Goal: Navigation & Orientation: Find specific page/section

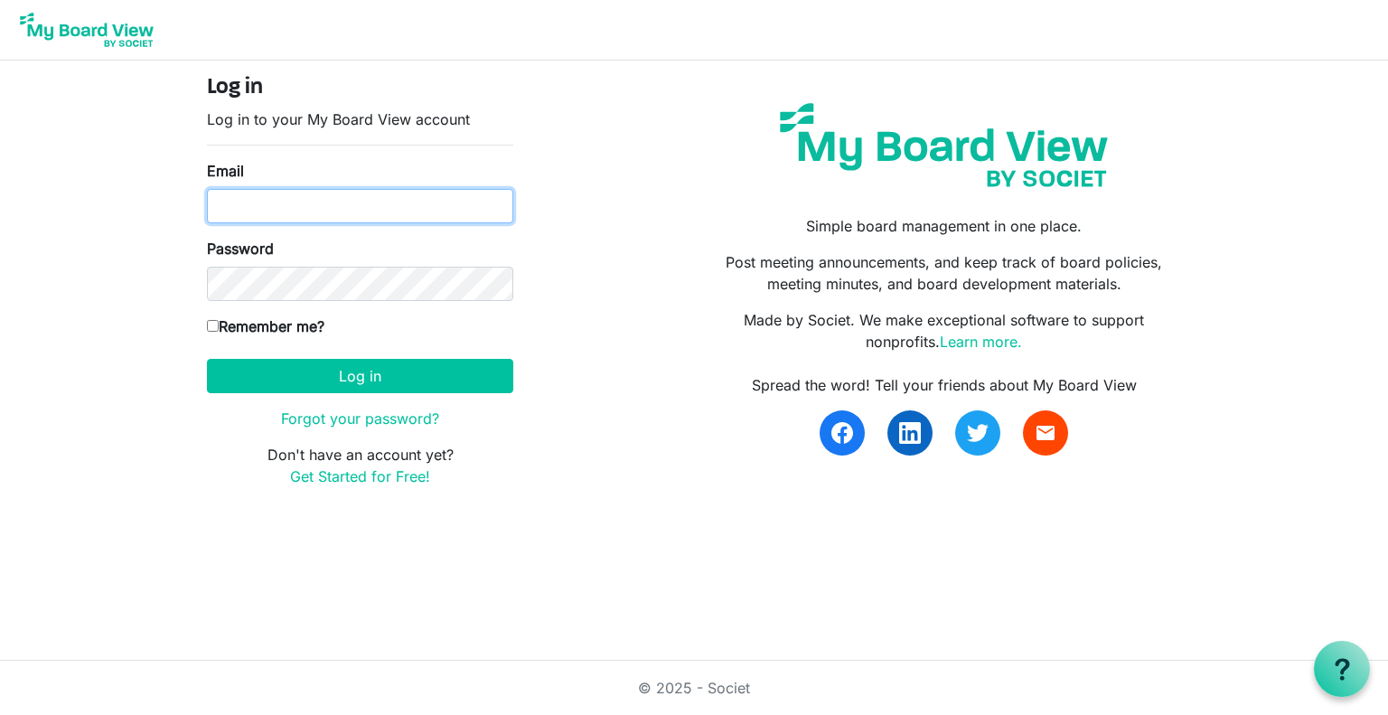
type input "midiowa.councilbsa@scouting.org"
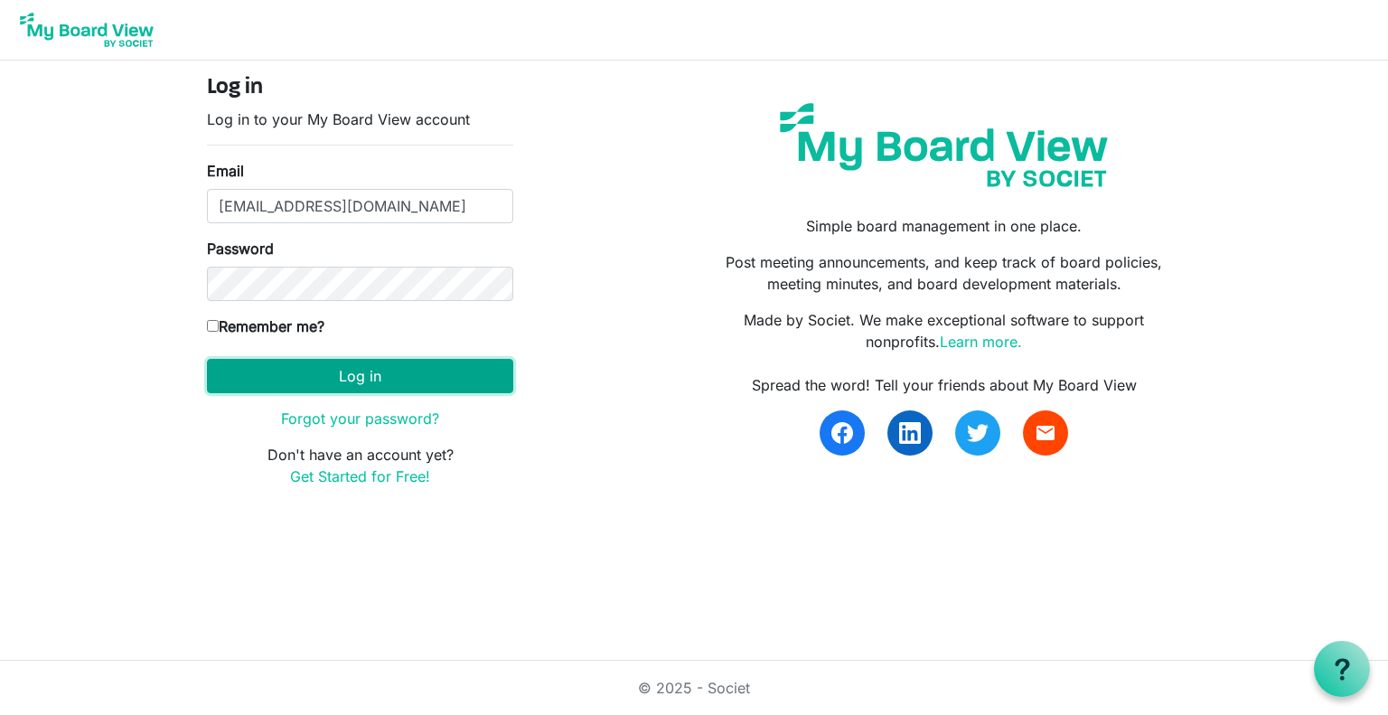
click at [359, 368] on button "Log in" at bounding box center [360, 376] width 306 height 34
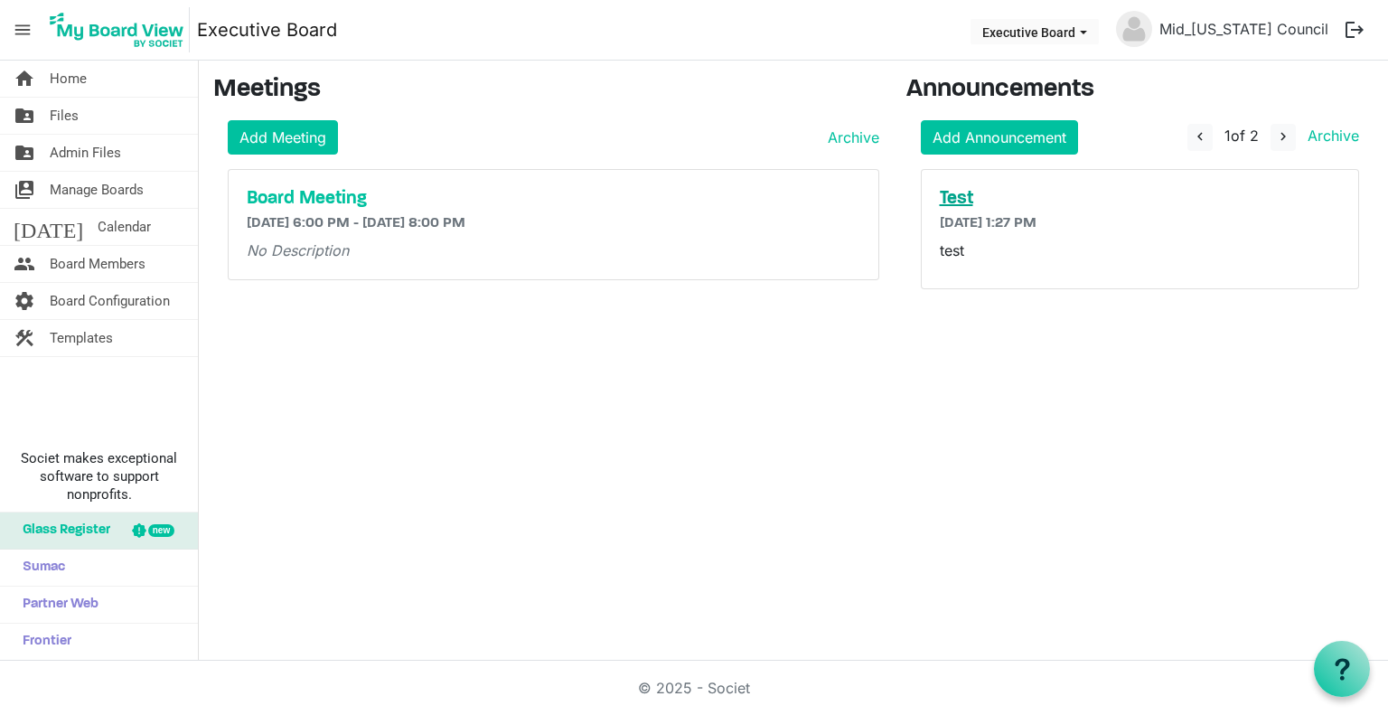
click at [952, 200] on h5 "Test" at bounding box center [1140, 199] width 401 height 22
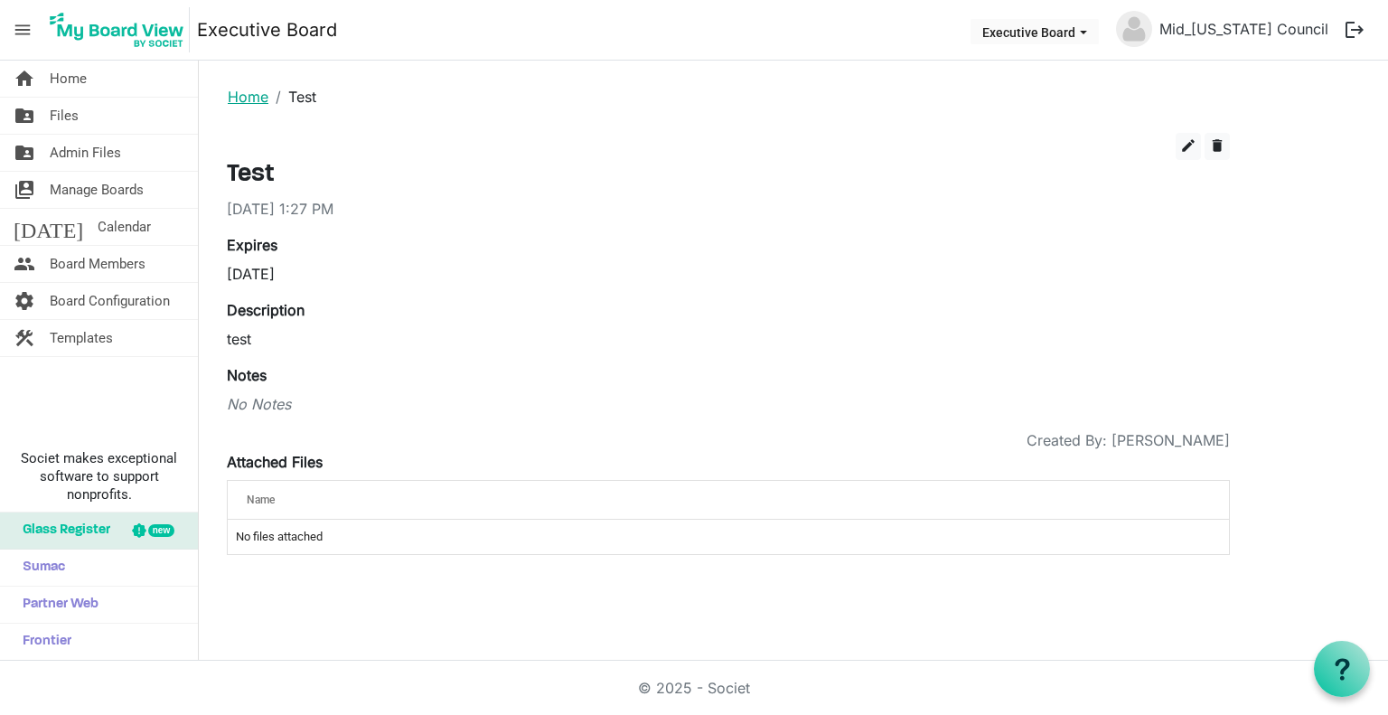
click at [248, 97] on link "Home" at bounding box center [248, 97] width 41 height 18
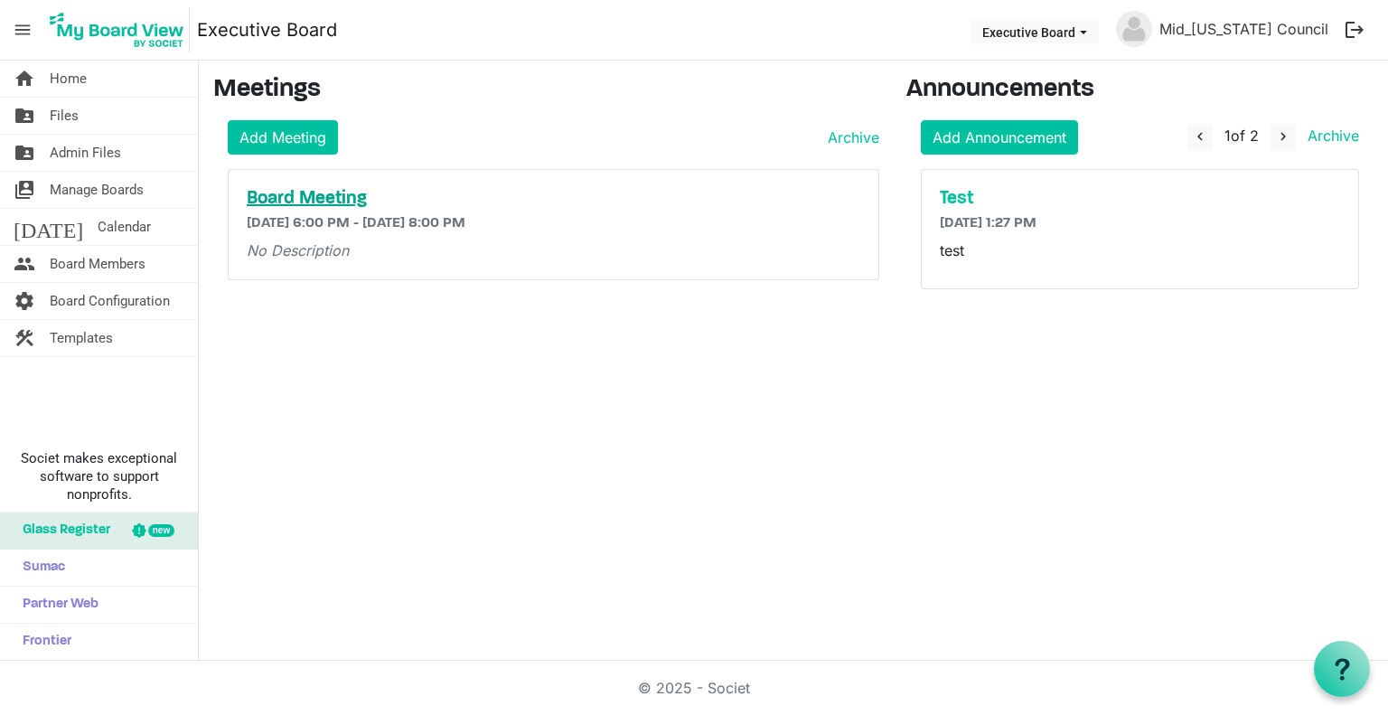
click at [318, 193] on h5 "Board Meeting" at bounding box center [553, 199] width 613 height 22
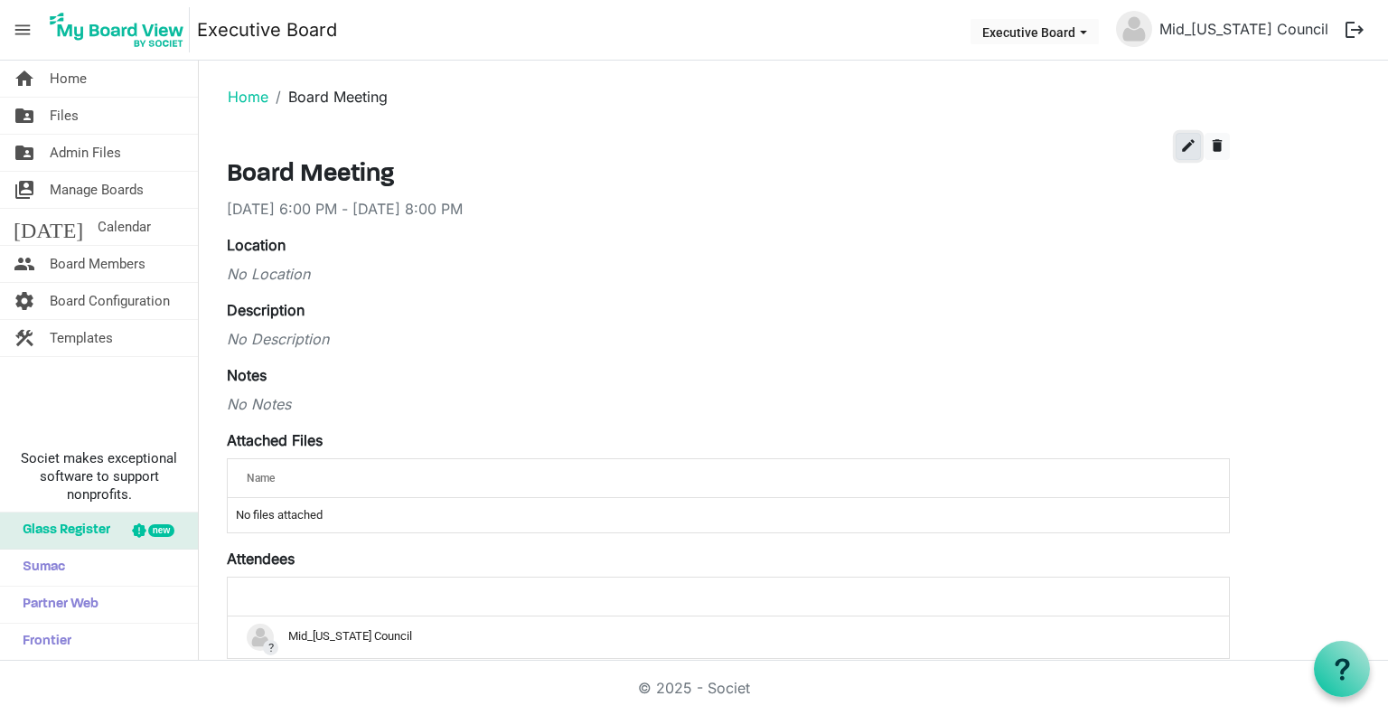
click at [1177, 142] on button "edit" at bounding box center [1187, 146] width 25 height 27
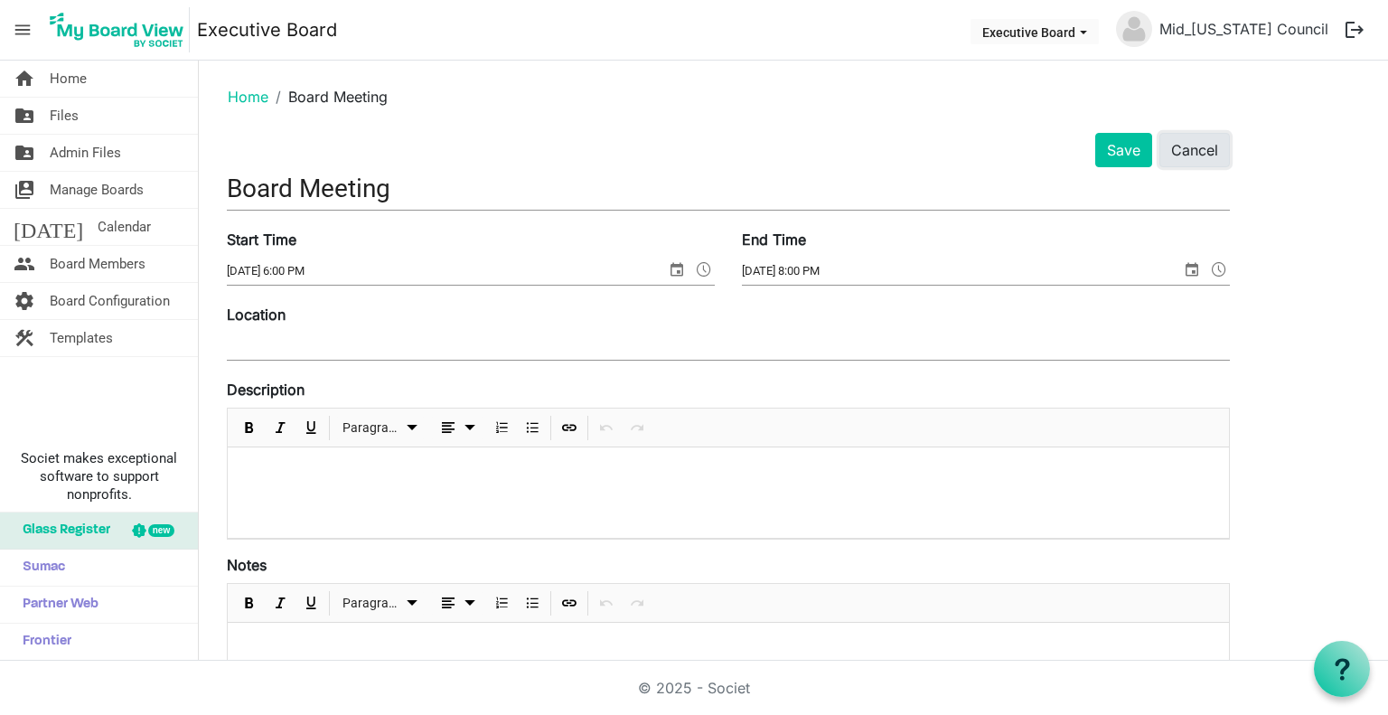
click at [1188, 147] on button "Cancel" at bounding box center [1194, 150] width 70 height 34
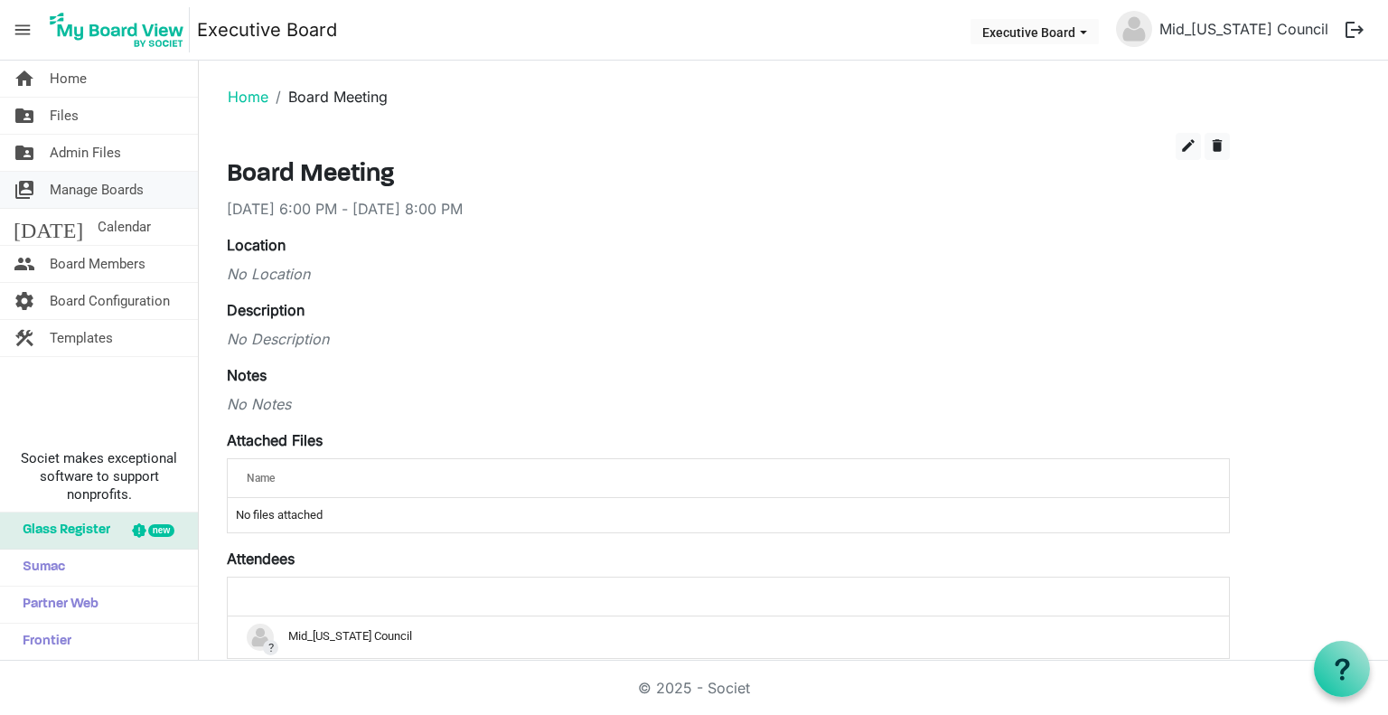
click at [127, 192] on span "Manage Boards" at bounding box center [97, 190] width 94 height 36
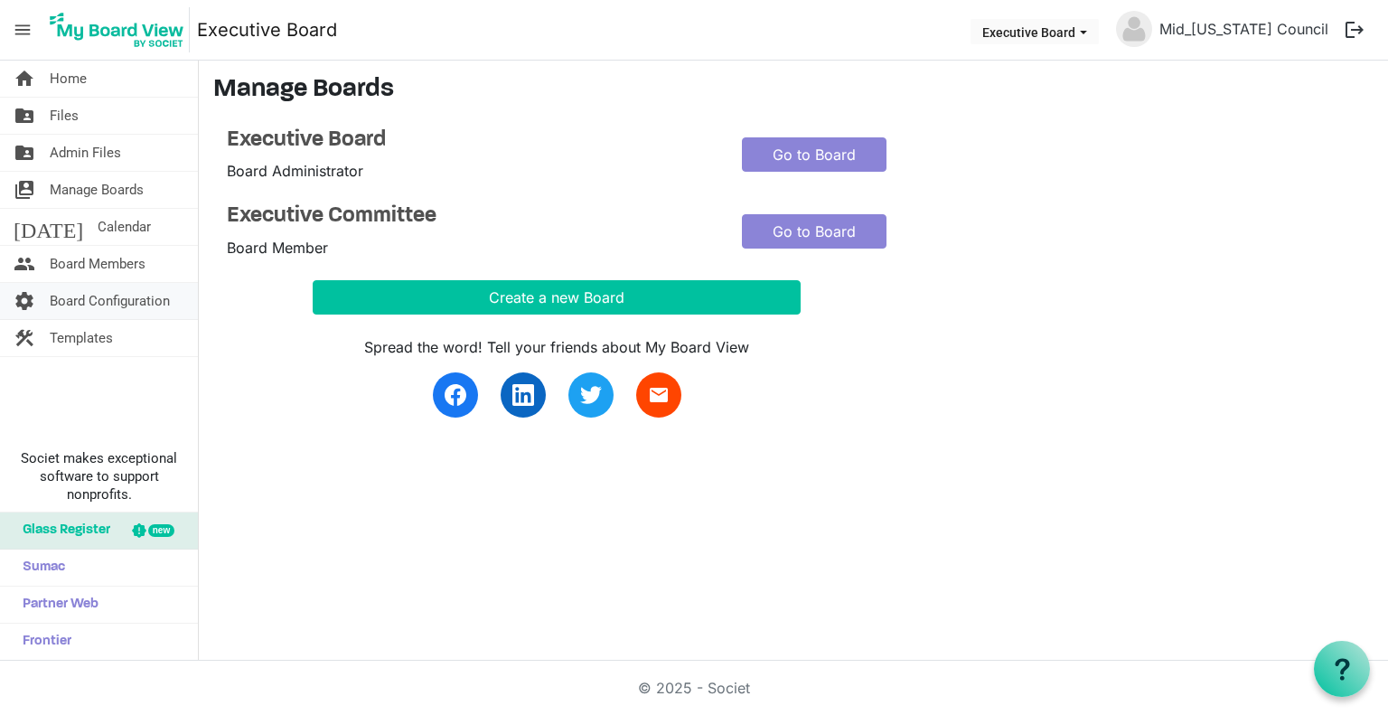
click at [87, 293] on span "Board Configuration" at bounding box center [110, 301] width 120 height 36
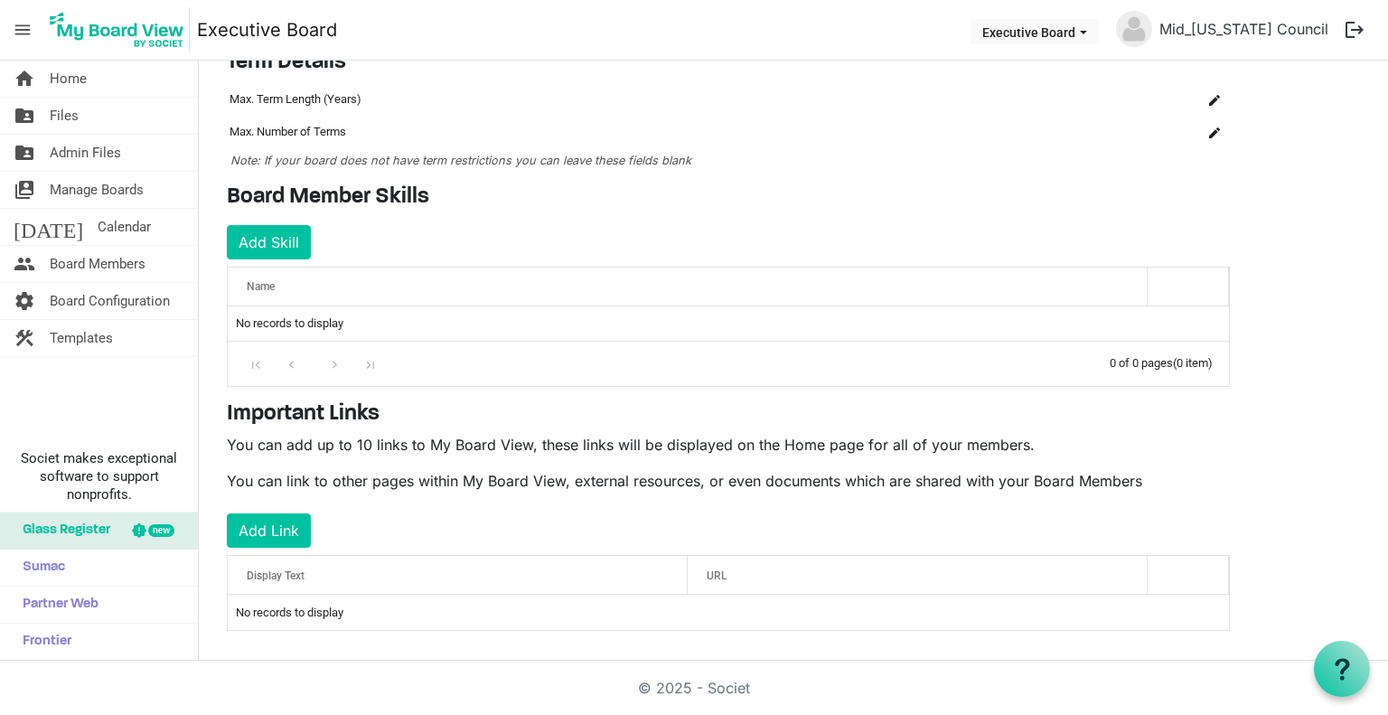
scroll to position [159, 0]
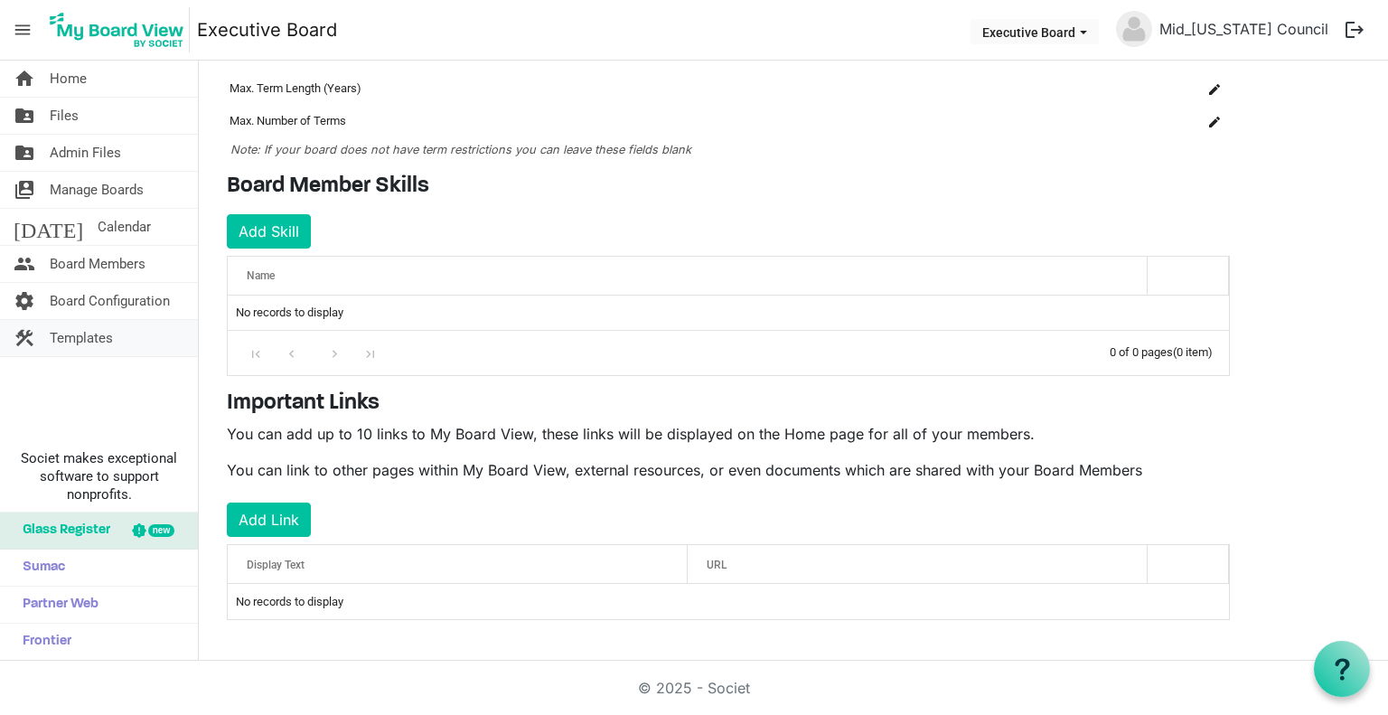
click at [79, 337] on span "Templates" at bounding box center [81, 338] width 63 height 36
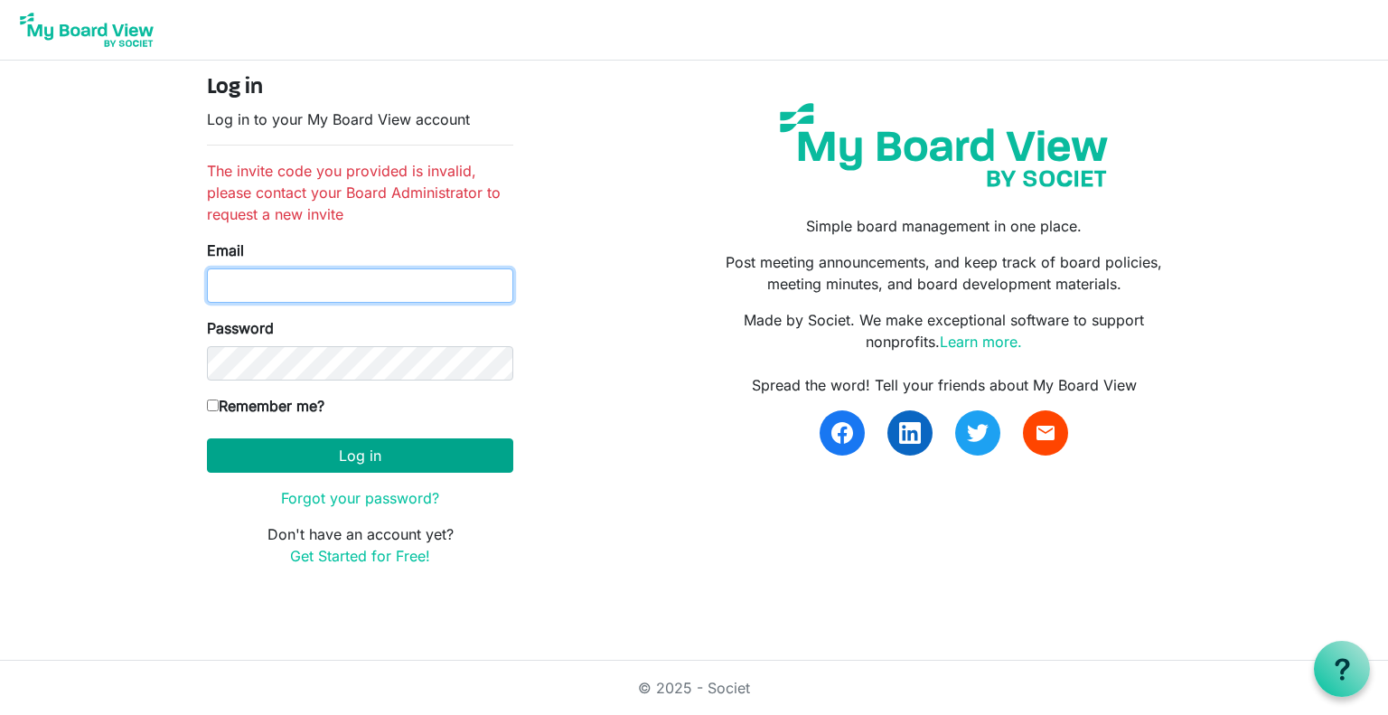
type input "[EMAIL_ADDRESS][DOMAIN_NAME]"
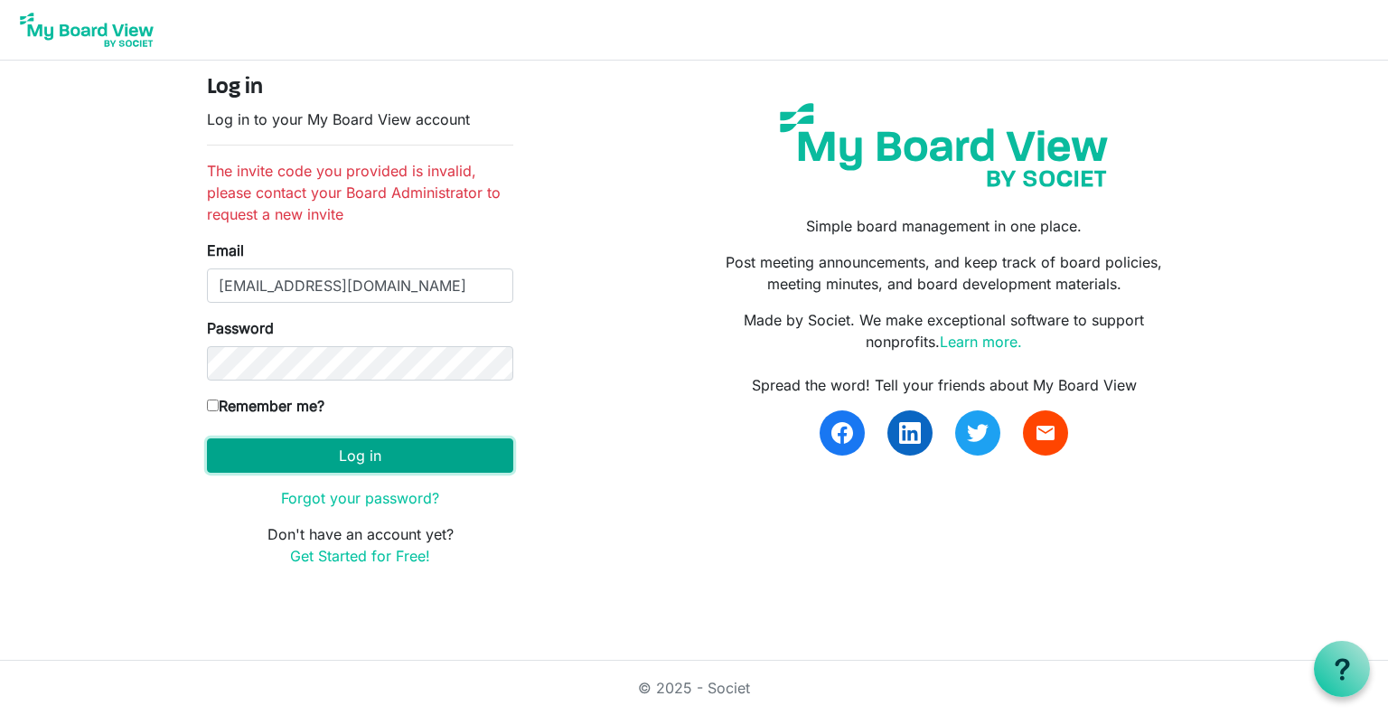
click at [373, 447] on button "Log in" at bounding box center [360, 455] width 306 height 34
click at [358, 462] on button "Log in" at bounding box center [360, 455] width 306 height 34
click at [89, 23] on img at bounding box center [86, 29] width 145 height 45
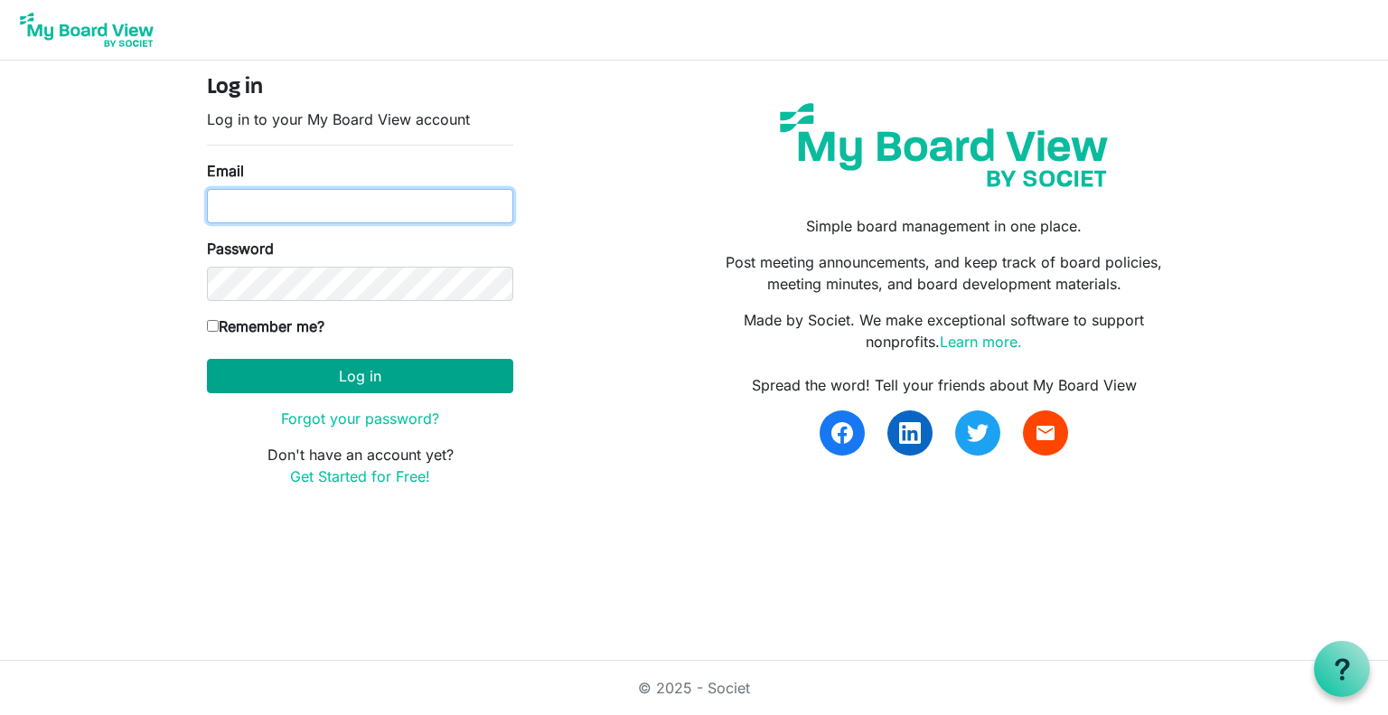
type input "[EMAIL_ADDRESS][DOMAIN_NAME]"
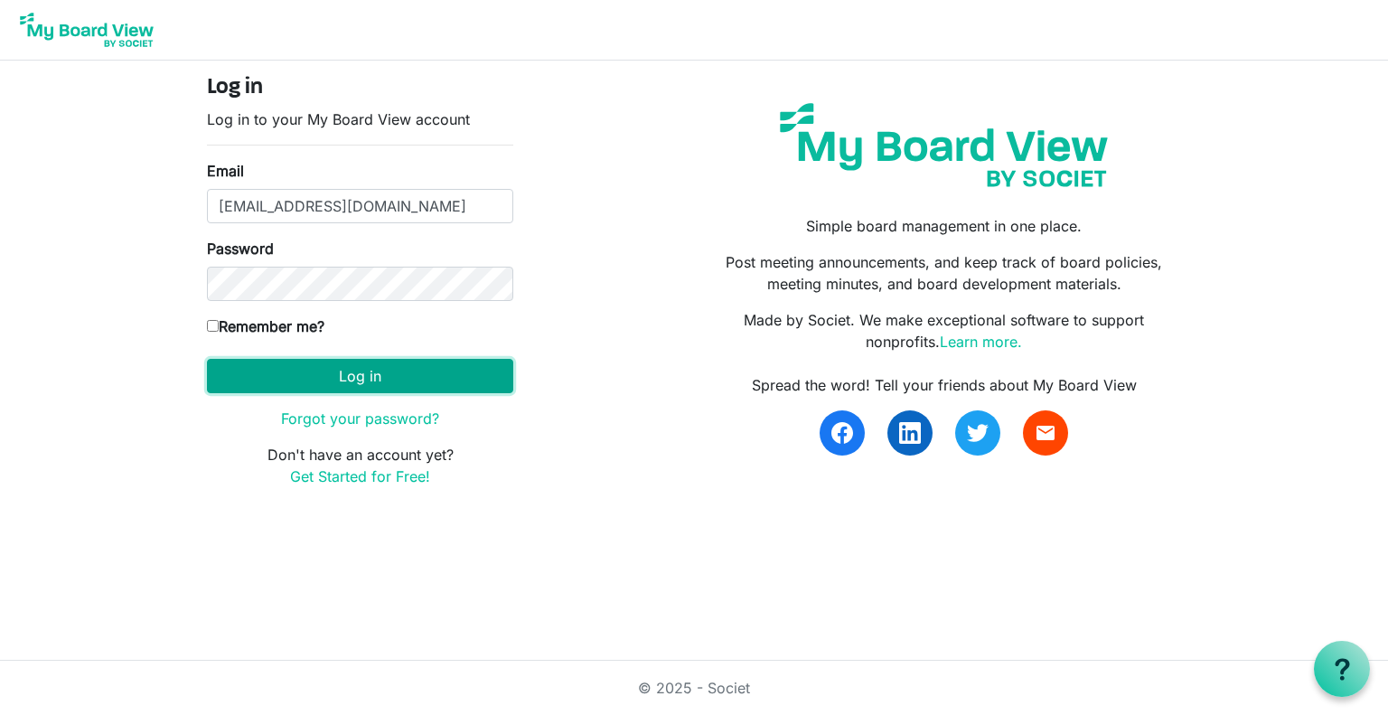
click at [370, 378] on button "Log in" at bounding box center [360, 376] width 306 height 34
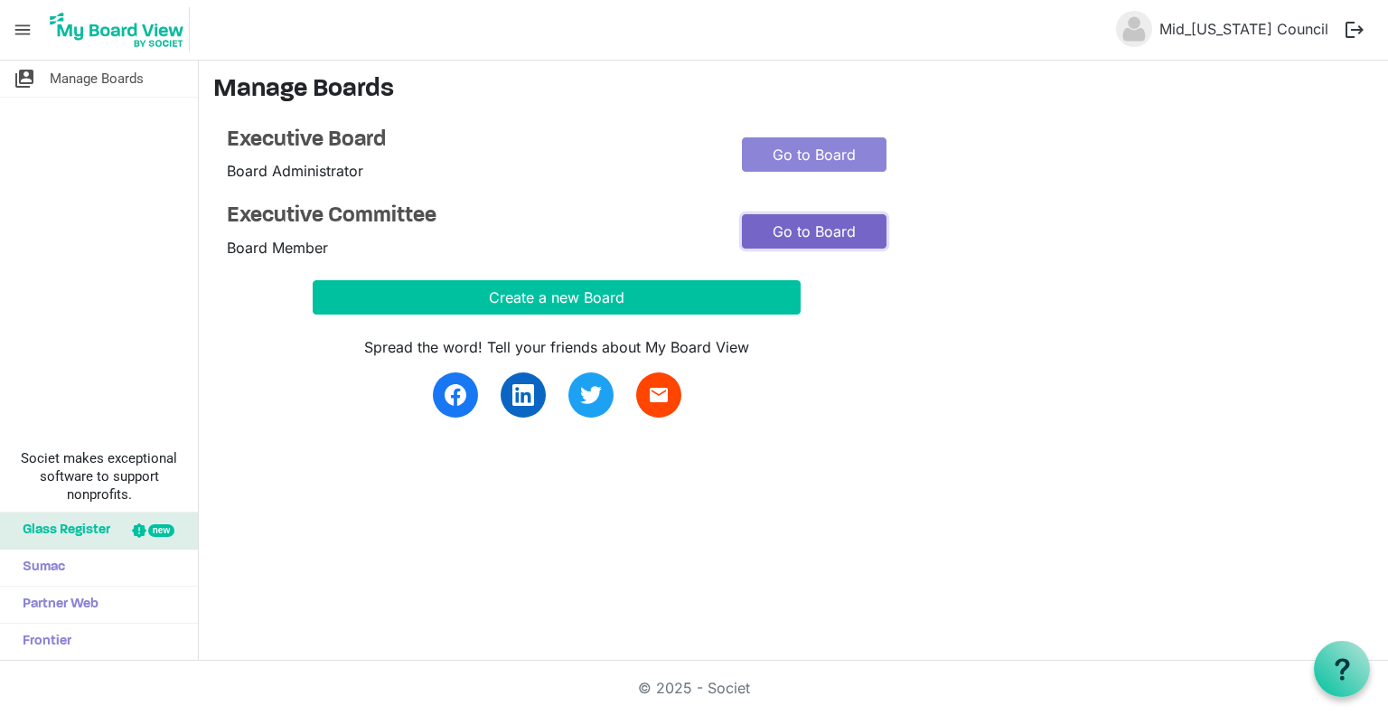
click at [813, 232] on link "Go to Board" at bounding box center [814, 231] width 145 height 34
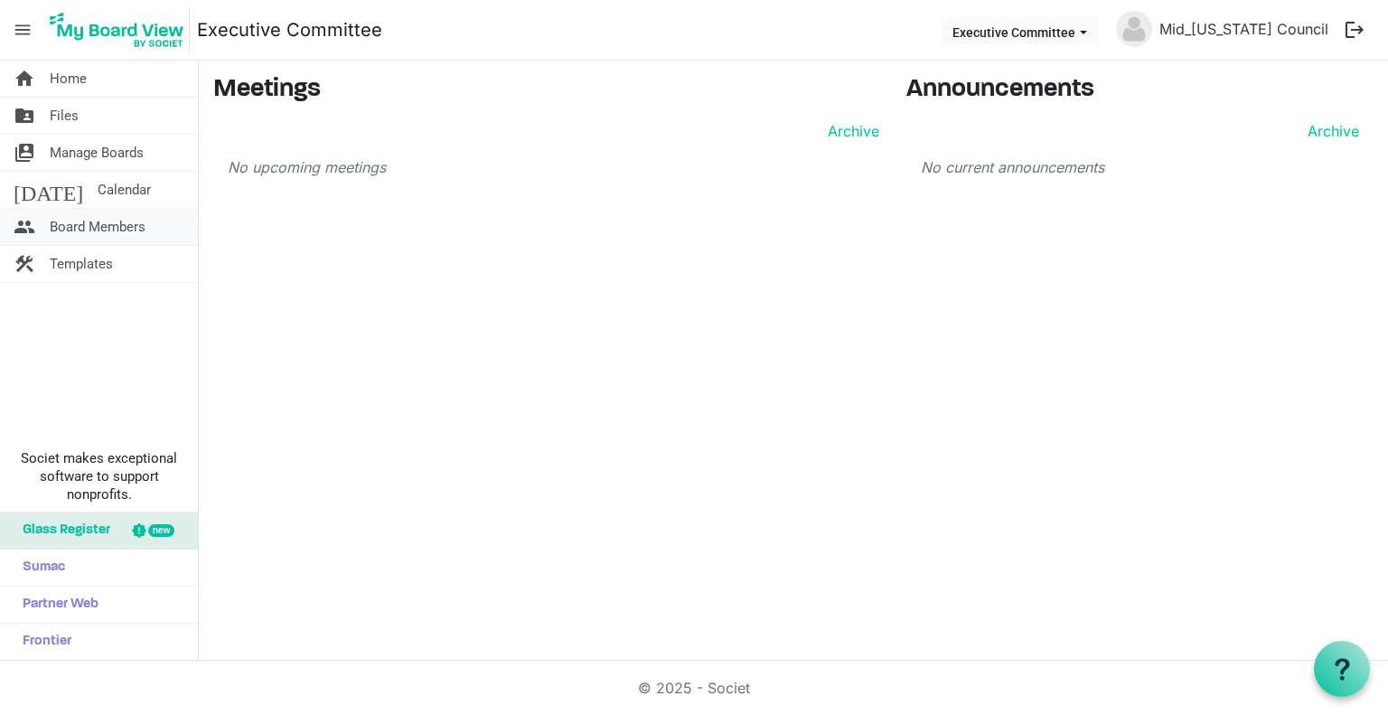
click at [108, 230] on span "Board Members" at bounding box center [98, 227] width 96 height 36
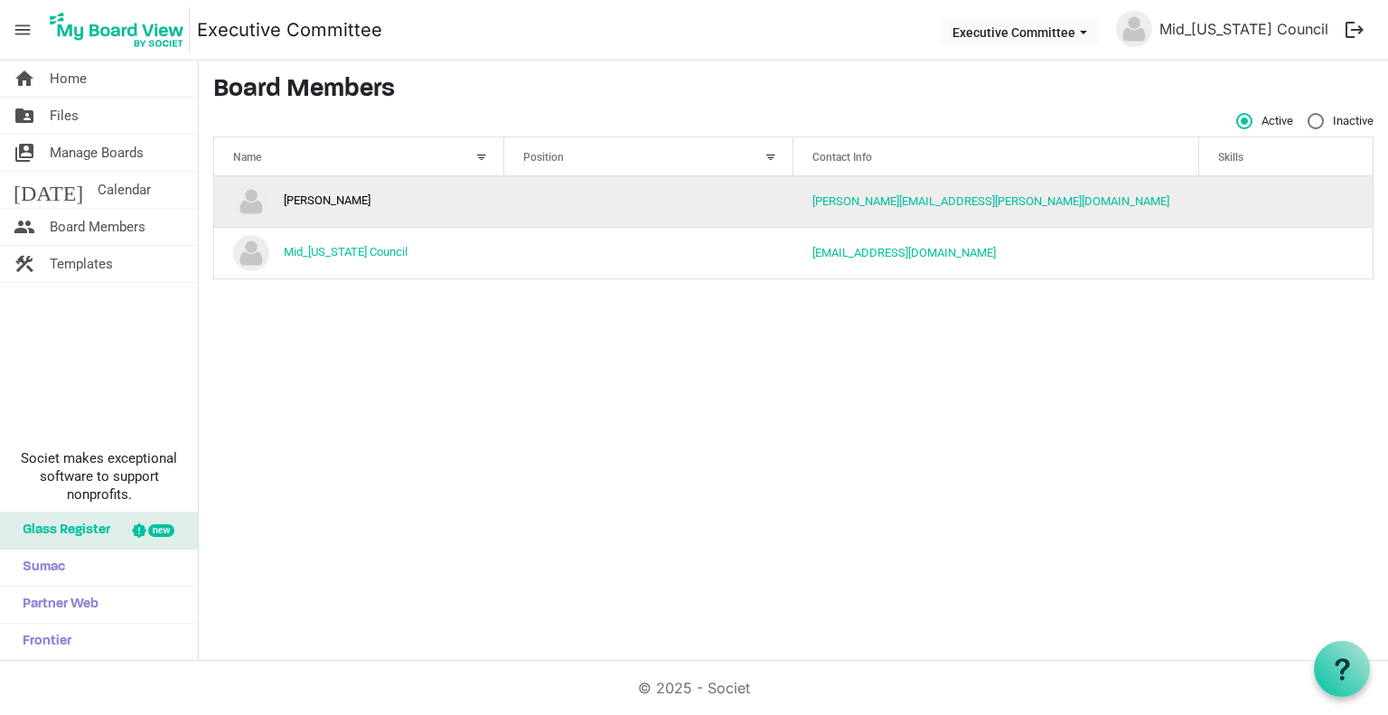
click at [325, 201] on td "Josh Williams" at bounding box center [359, 201] width 290 height 51
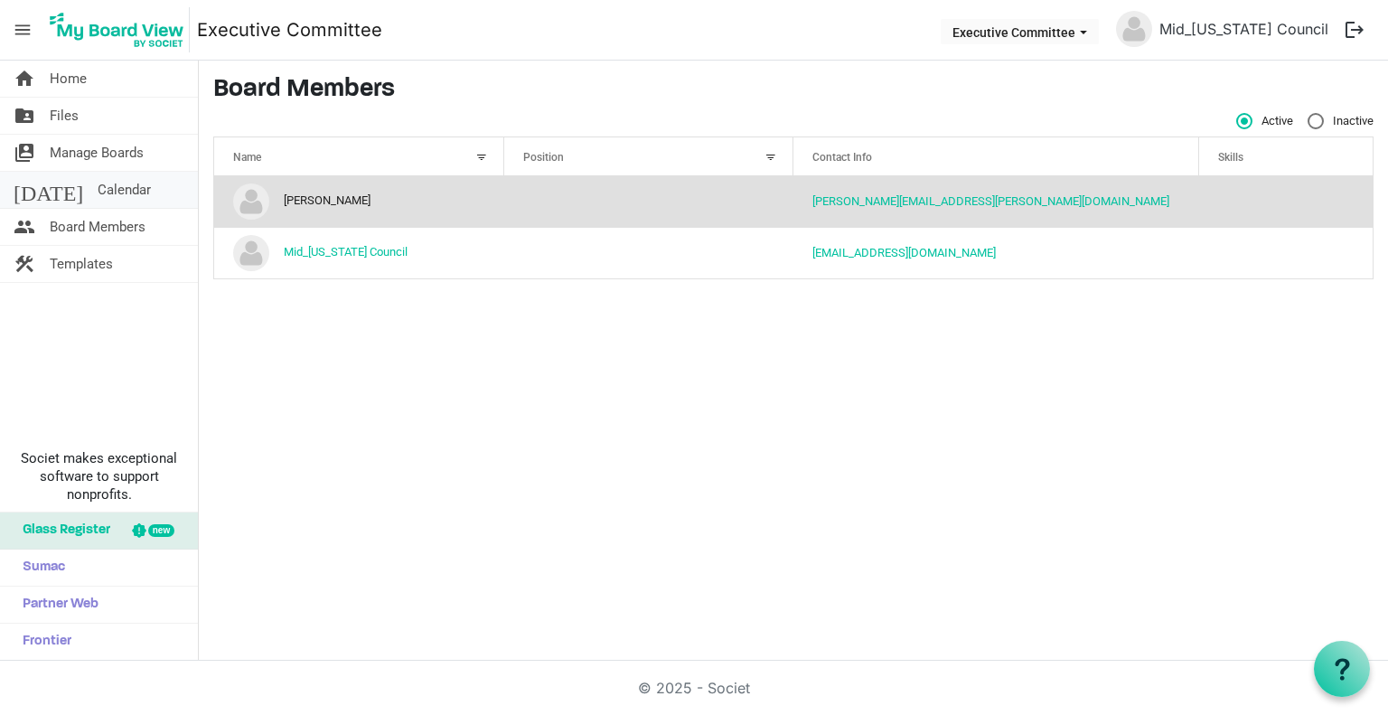
click at [98, 190] on span "Calendar" at bounding box center [124, 190] width 53 height 36
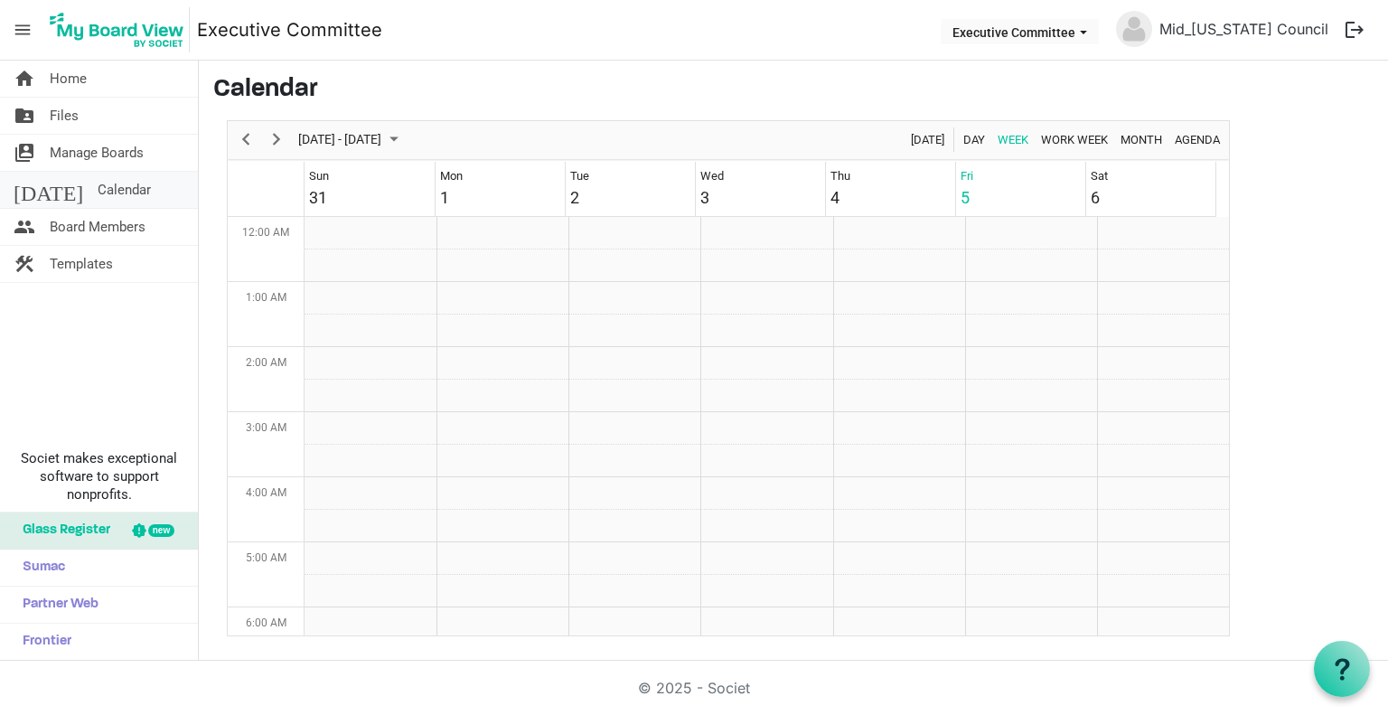
scroll to position [585, 0]
click at [61, 120] on span "Files" at bounding box center [64, 116] width 29 height 36
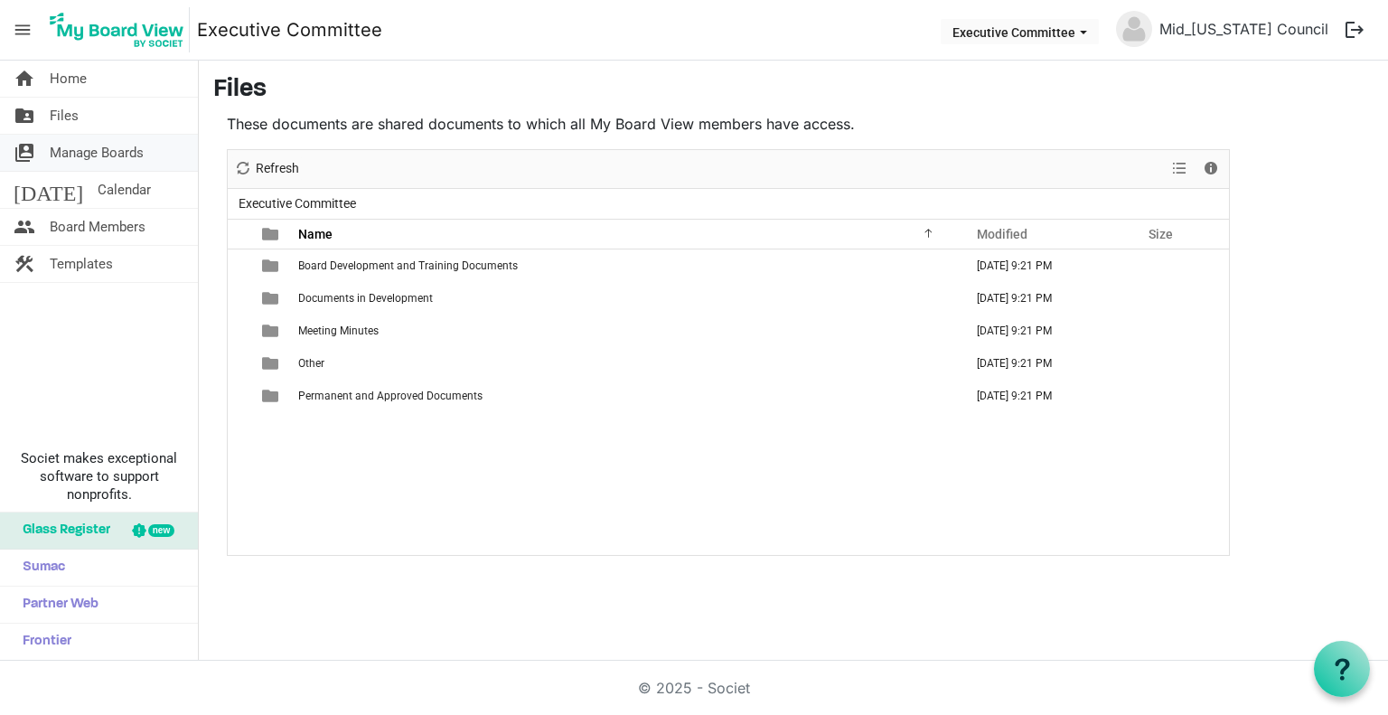
click at [132, 158] on span "Manage Boards" at bounding box center [97, 153] width 94 height 36
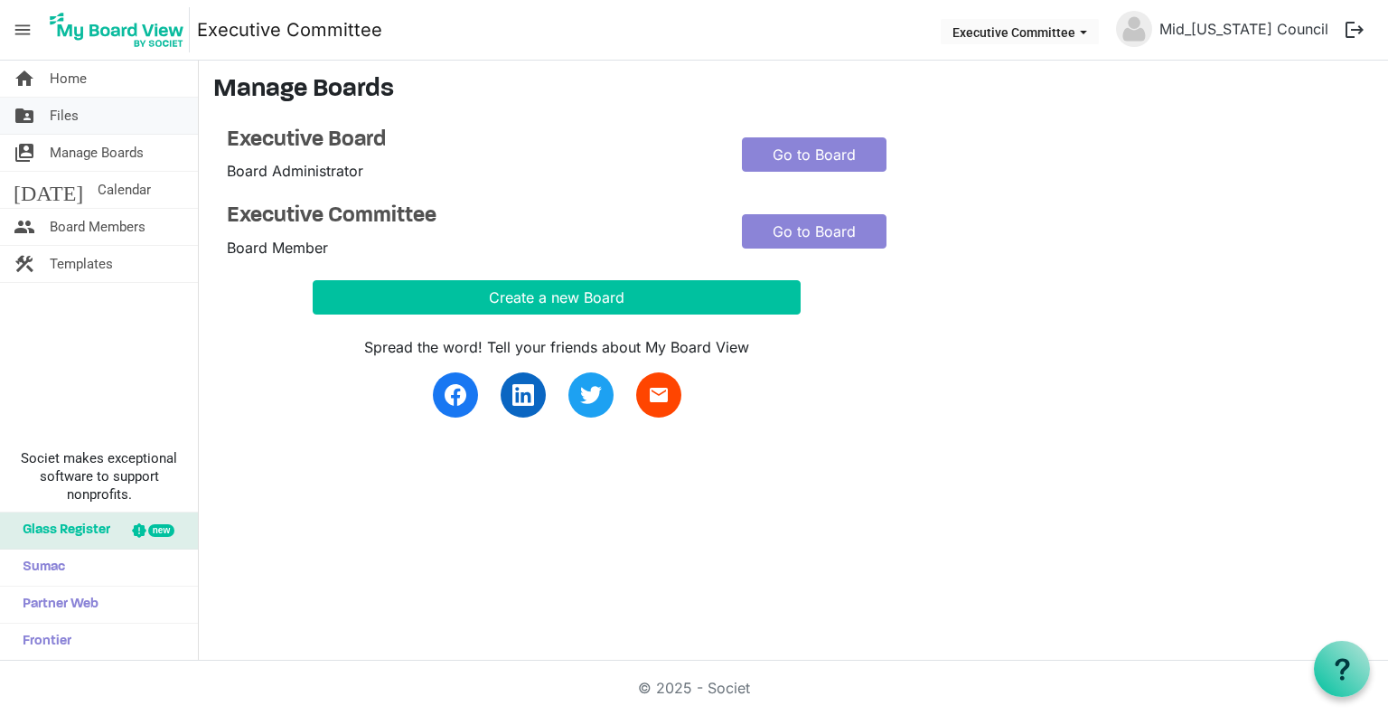
click at [77, 116] on span "Files" at bounding box center [64, 116] width 29 height 36
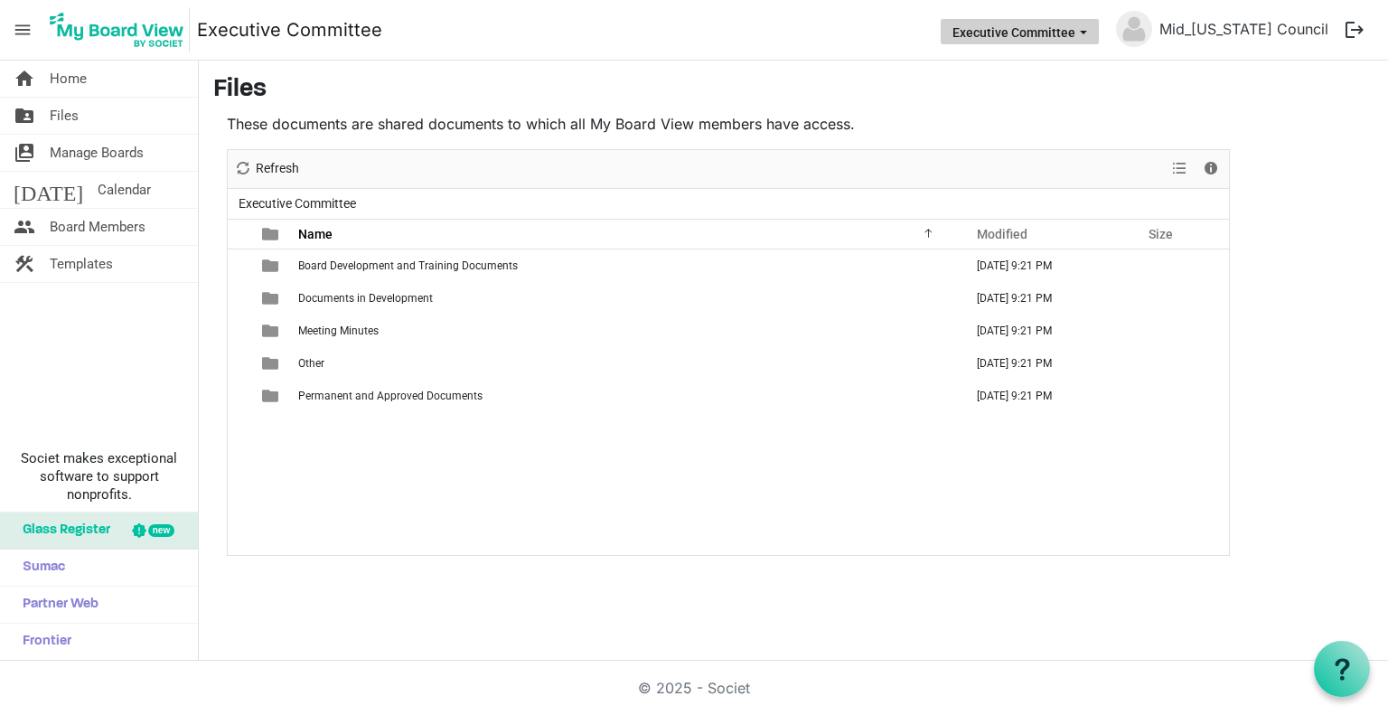
click at [1088, 33] on button "Executive Committee" at bounding box center [1020, 31] width 158 height 25
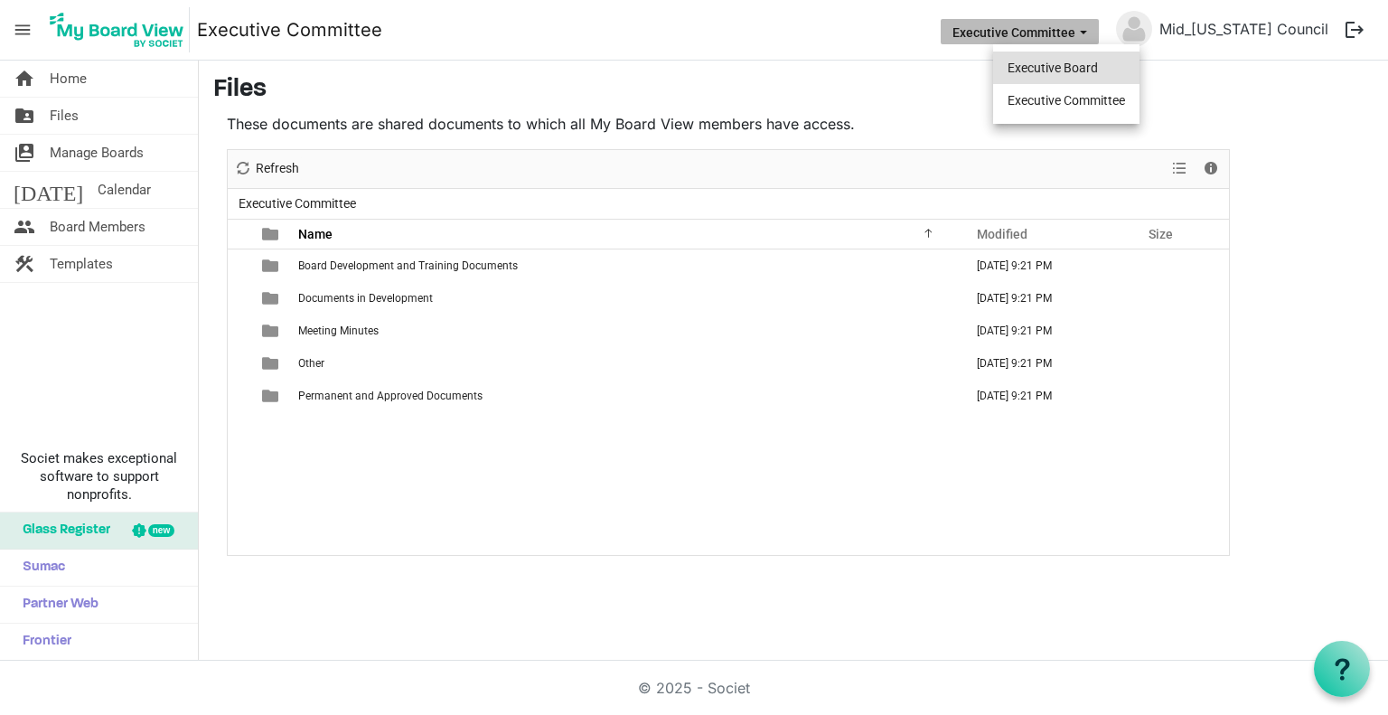
click at [1066, 77] on li "Executive Board" at bounding box center [1066, 67] width 146 height 33
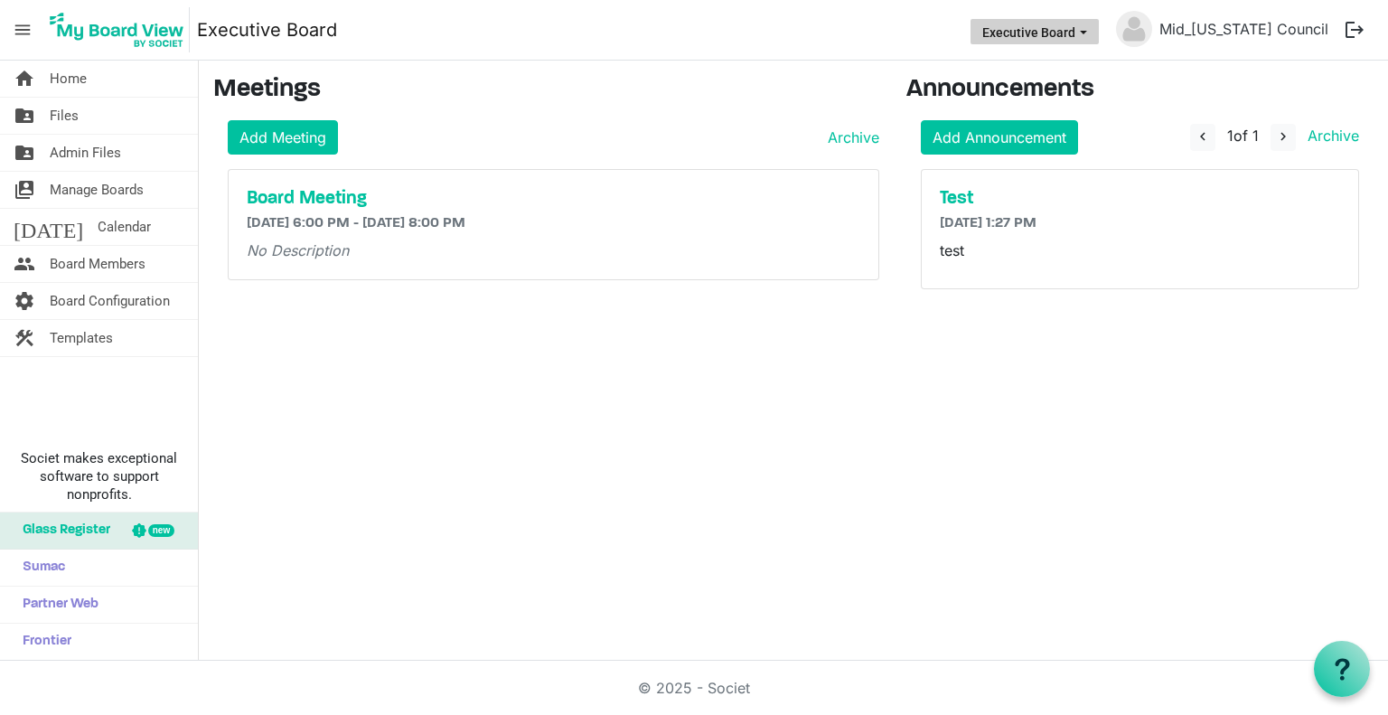
click at [1066, 37] on button "Executive Board" at bounding box center [1034, 31] width 128 height 25
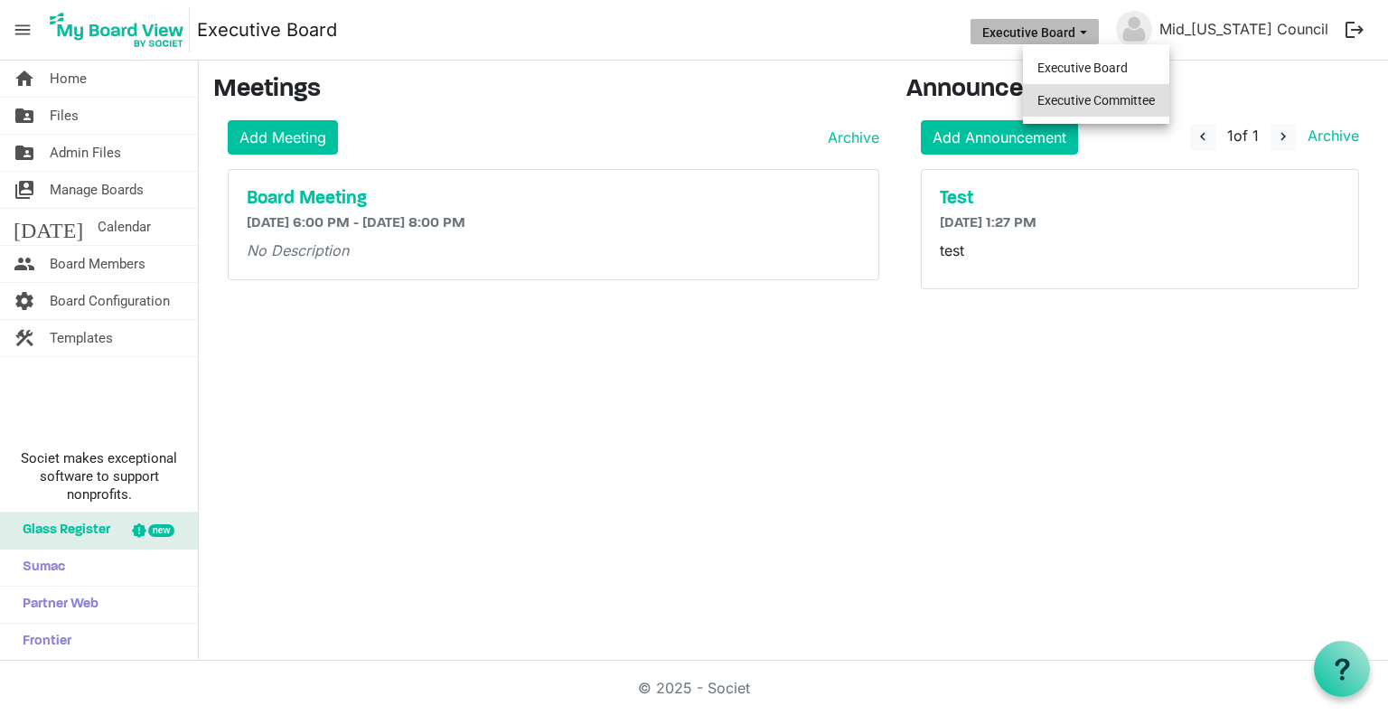
click at [1081, 93] on li "Executive Committee" at bounding box center [1096, 100] width 146 height 33
